Goal: Task Accomplishment & Management: Manage account settings

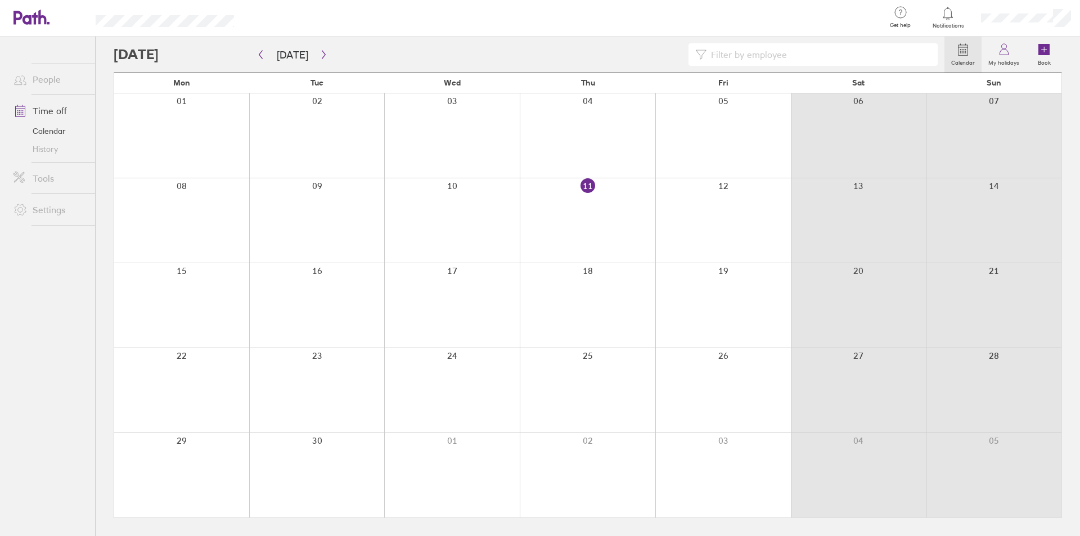
click at [1043, 25] on div at bounding box center [1026, 18] width 108 height 36
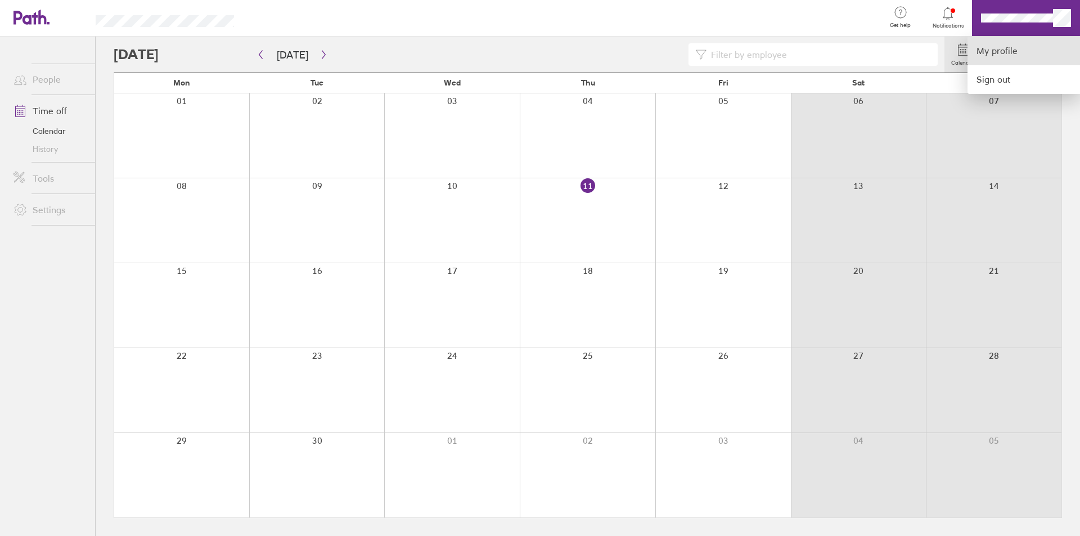
click at [1003, 46] on link "My profile" at bounding box center [1023, 51] width 112 height 29
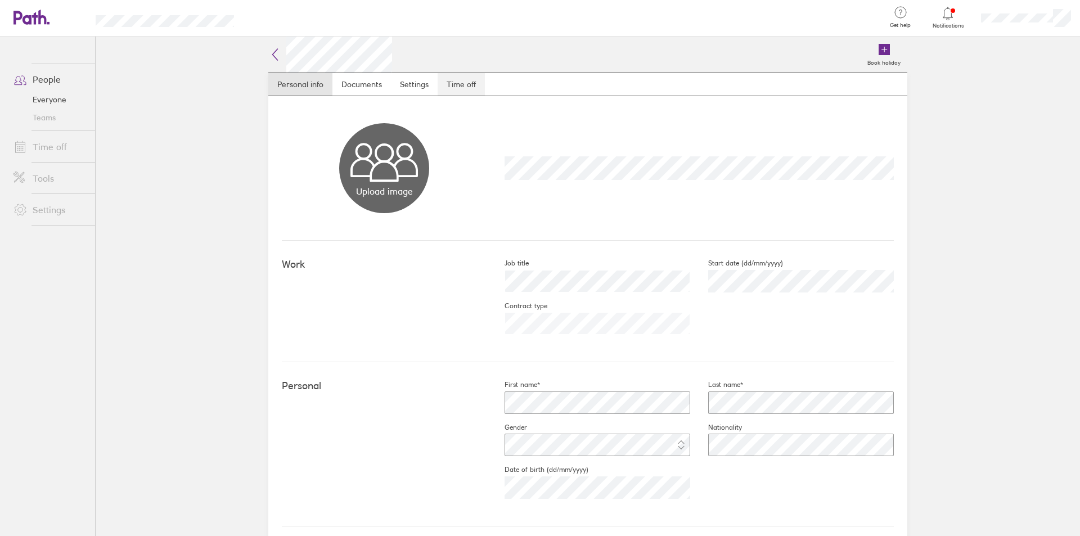
click at [462, 80] on link "Time off" at bounding box center [460, 84] width 47 height 22
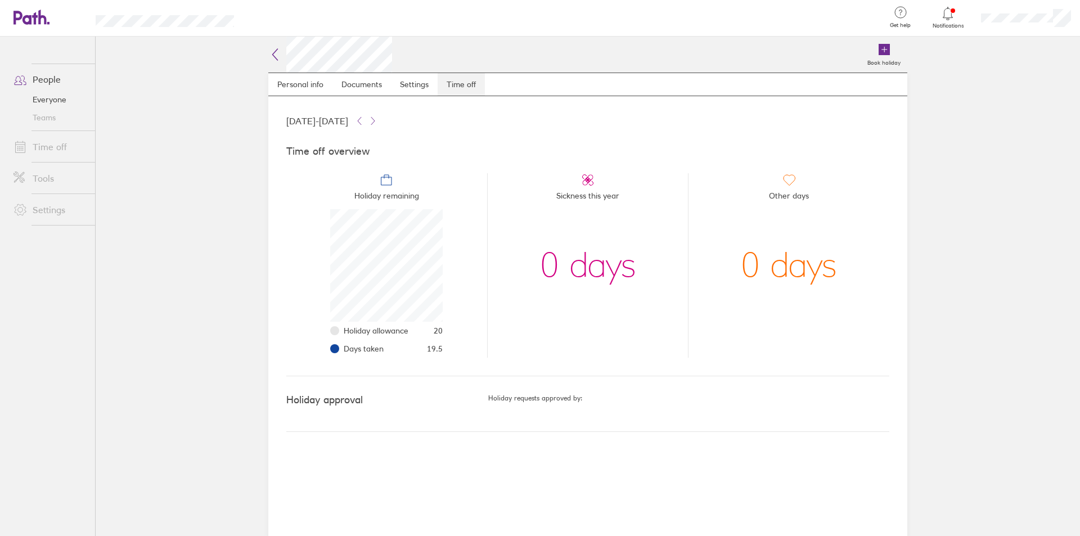
scroll to position [112, 112]
click at [380, 119] on button at bounding box center [372, 120] width 13 height 13
click at [381, 170] on ul "Holiday remaining Holiday allowance 20 Days taken 0 Sickness this year 0 days O…" at bounding box center [587, 260] width 603 height 193
click at [374, 323] on li "Holiday allowance 20" at bounding box center [393, 331] width 99 height 18
click at [371, 336] on li "Holiday allowance 20" at bounding box center [393, 331] width 99 height 18
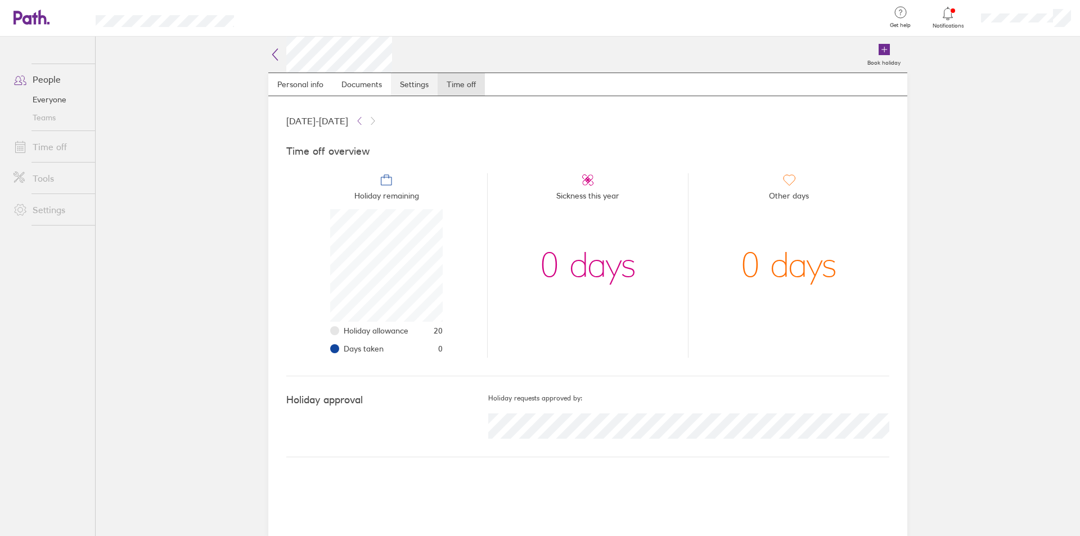
click at [405, 92] on link "Settings" at bounding box center [414, 84] width 47 height 22
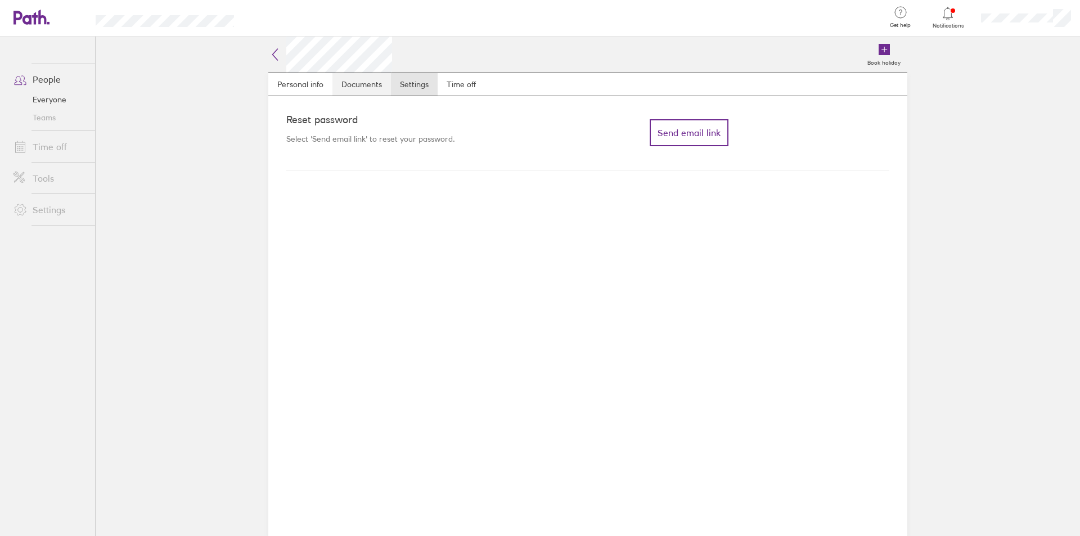
click at [360, 89] on link "Documents" at bounding box center [361, 84] width 58 height 22
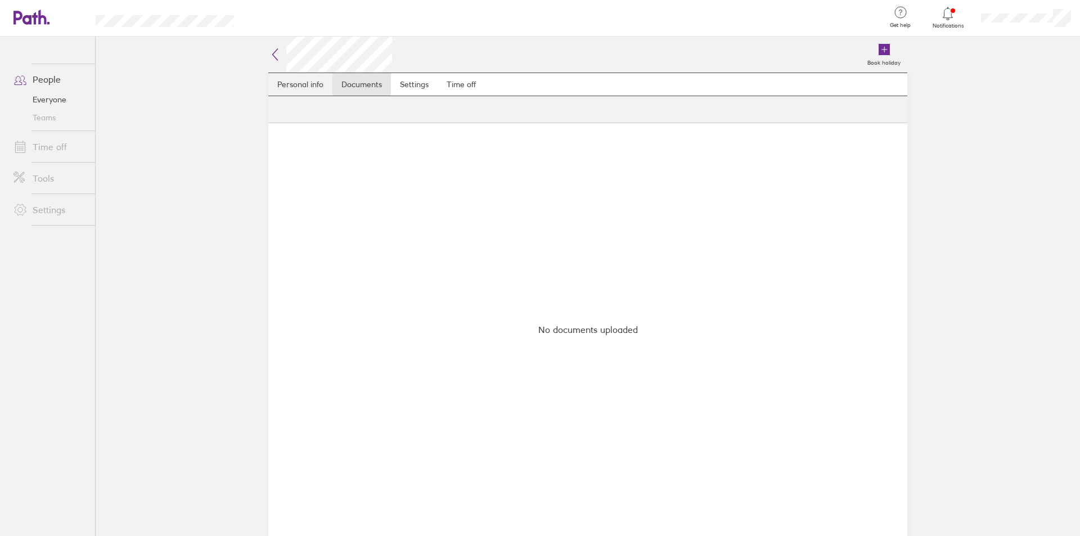
click at [291, 82] on link "Personal info" at bounding box center [300, 84] width 64 height 22
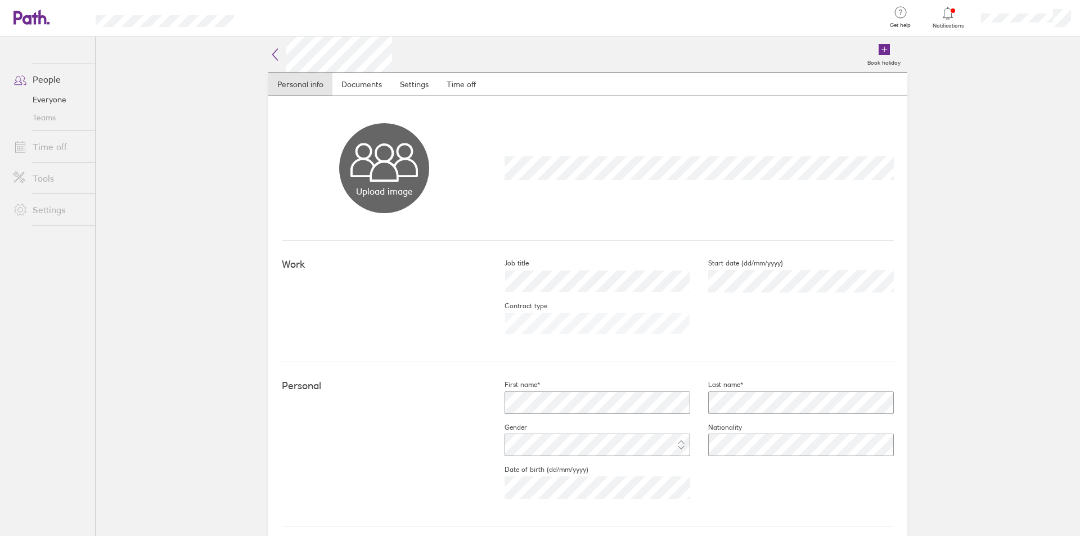
click at [526, 84] on nav "Personal info Documents Settings Time off" at bounding box center [587, 85] width 639 height 24
click at [522, 91] on nav "Personal info Documents Settings Time off" at bounding box center [587, 85] width 639 height 24
click at [468, 84] on link "Time off" at bounding box center [460, 84] width 47 height 22
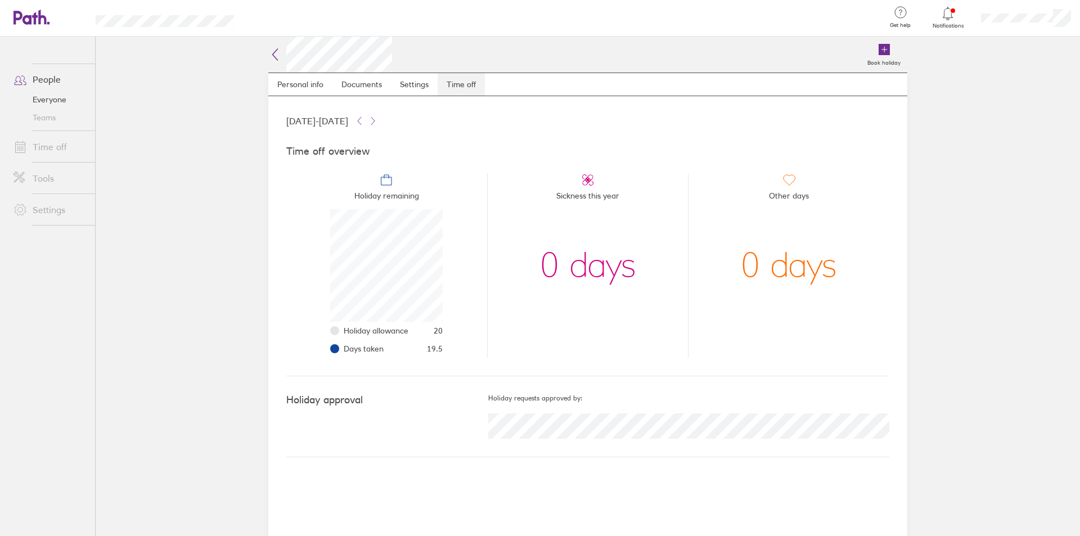
scroll to position [112, 112]
click at [400, 121] on div "[DATE] - [DATE]" at bounding box center [587, 120] width 603 height 13
click at [364, 120] on icon at bounding box center [359, 120] width 9 height 9
click at [366, 120] on button at bounding box center [359, 120] width 13 height 13
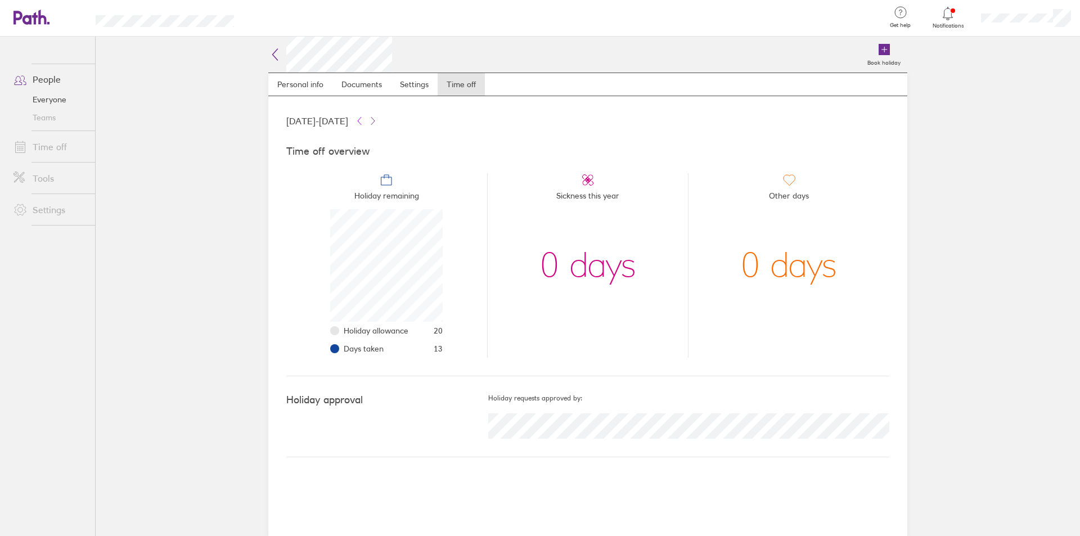
click at [366, 120] on button at bounding box center [359, 120] width 13 height 13
click at [374, 120] on icon at bounding box center [372, 120] width 3 height 7
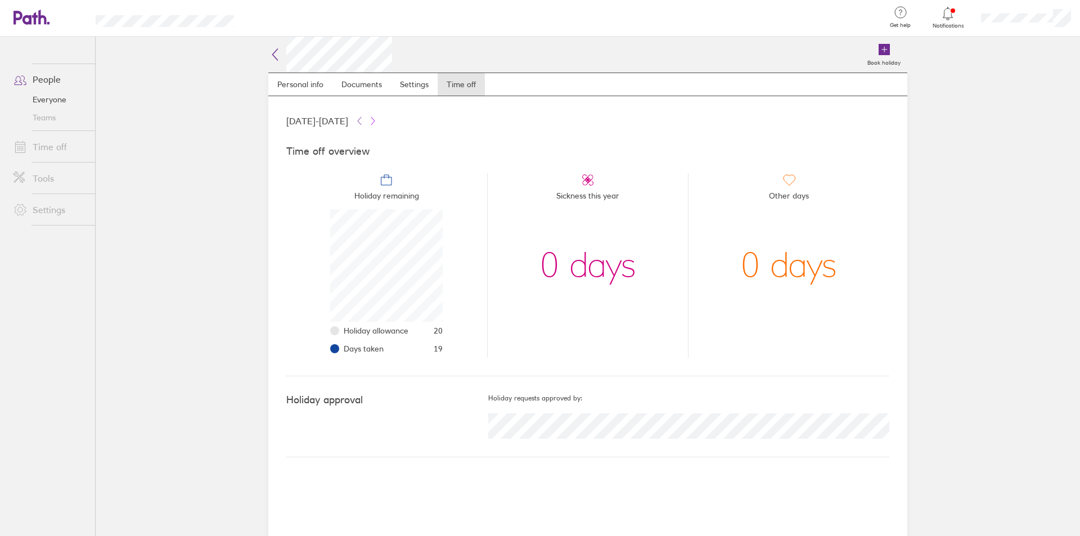
click at [374, 120] on icon at bounding box center [372, 120] width 3 height 7
click at [361, 120] on icon at bounding box center [359, 120] width 3 height 7
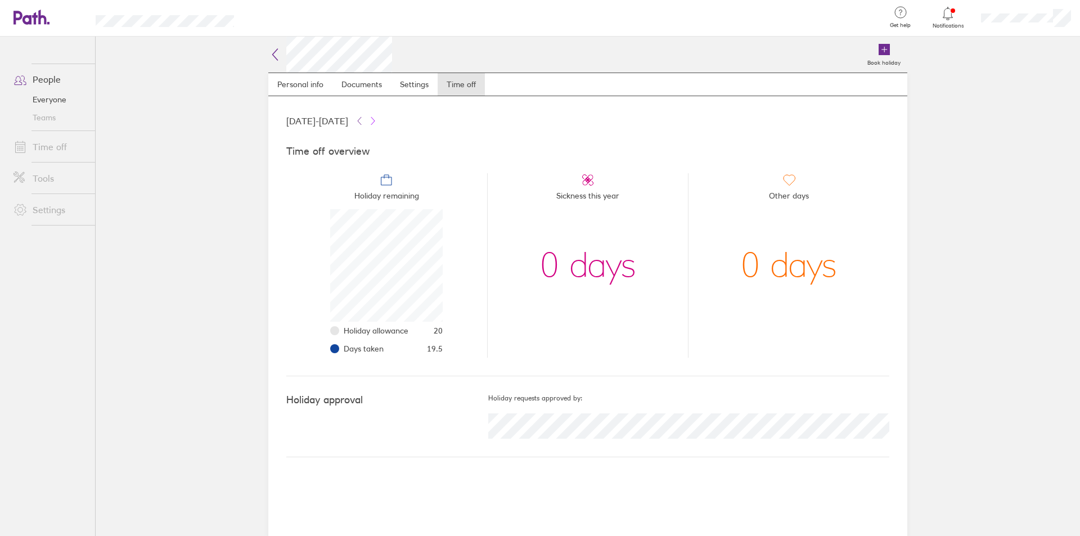
click at [380, 120] on button at bounding box center [372, 120] width 13 height 13
click at [364, 120] on icon at bounding box center [359, 120] width 9 height 9
click at [374, 120] on icon at bounding box center [372, 120] width 3 height 7
